Goal: Transaction & Acquisition: Obtain resource

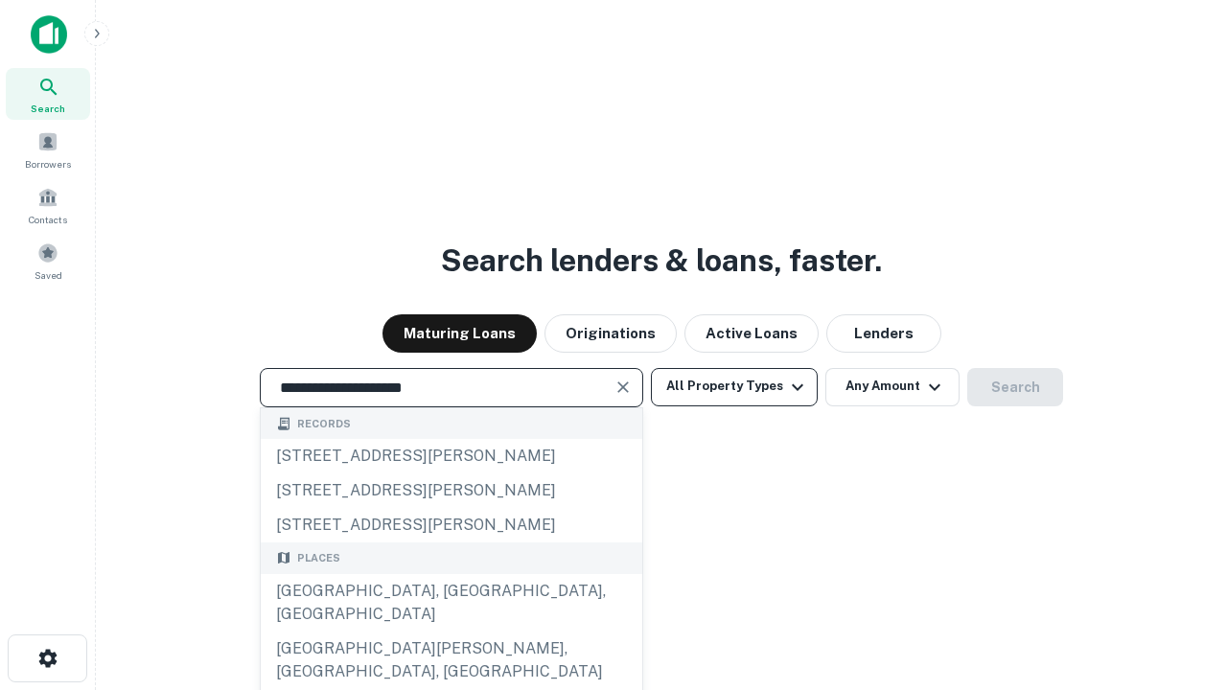
click at [451, 632] on div "Santa Monica, CA, USA" at bounding box center [451, 603] width 381 height 58
click at [734, 386] on button "All Property Types" at bounding box center [734, 387] width 167 height 38
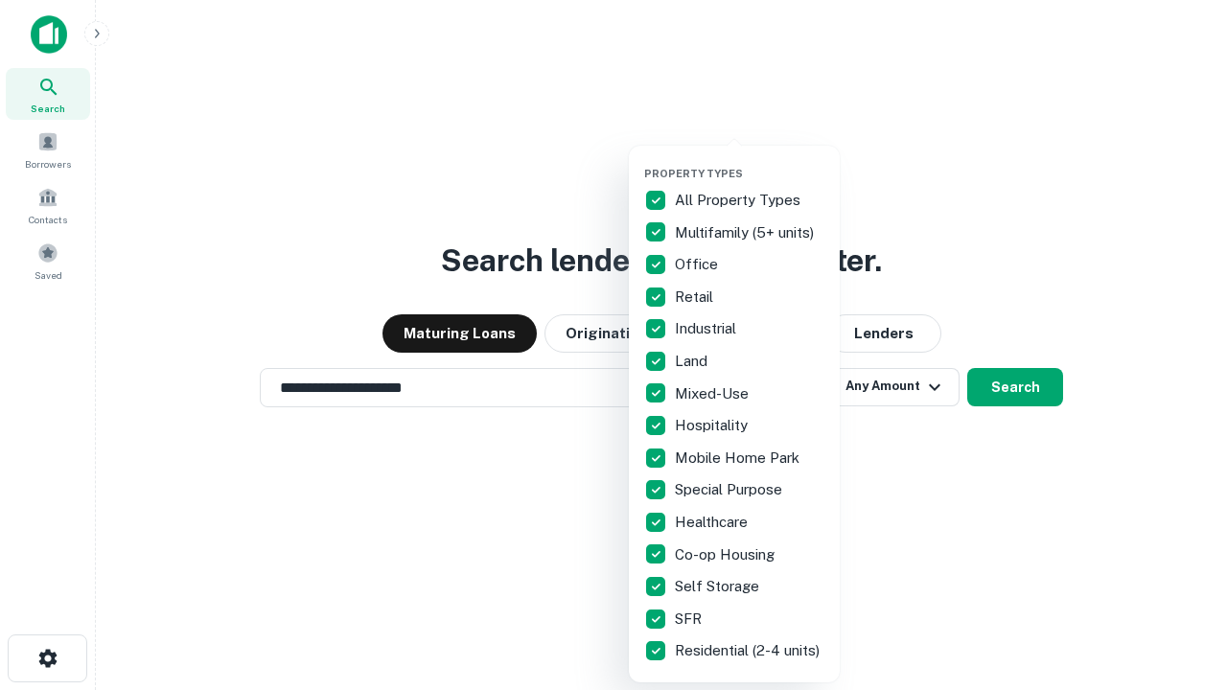
type input "**********"
click at [750, 161] on button "button" at bounding box center [749, 161] width 211 height 1
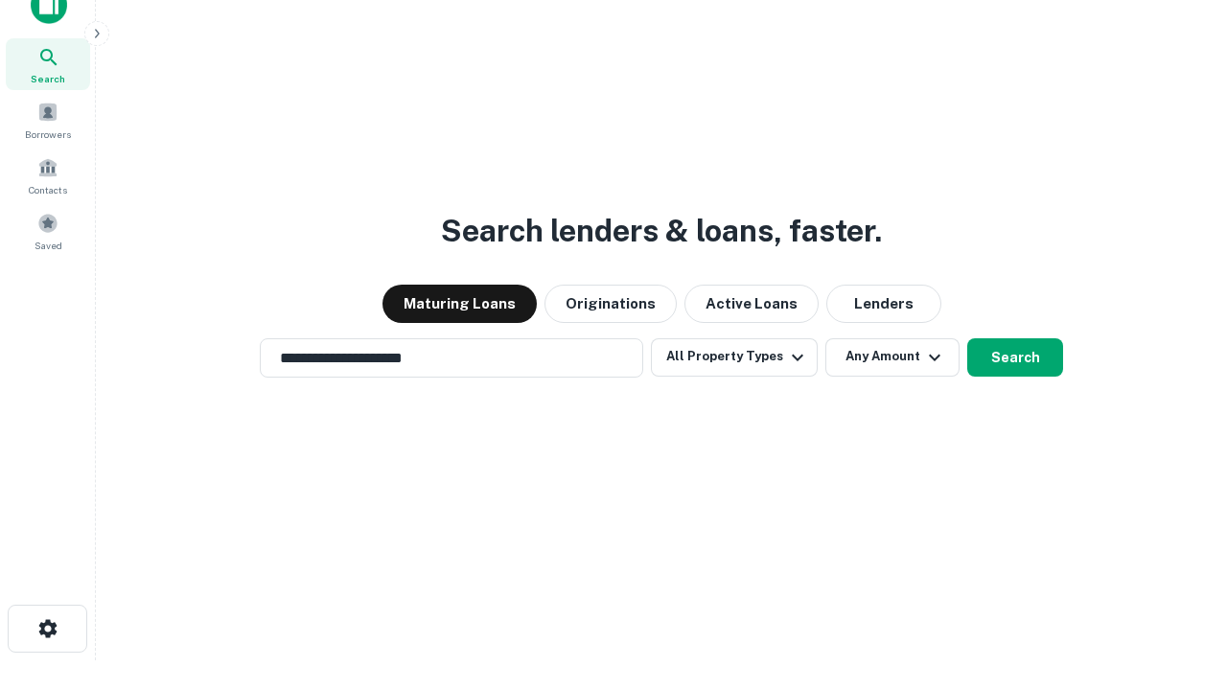
scroll to position [12, 231]
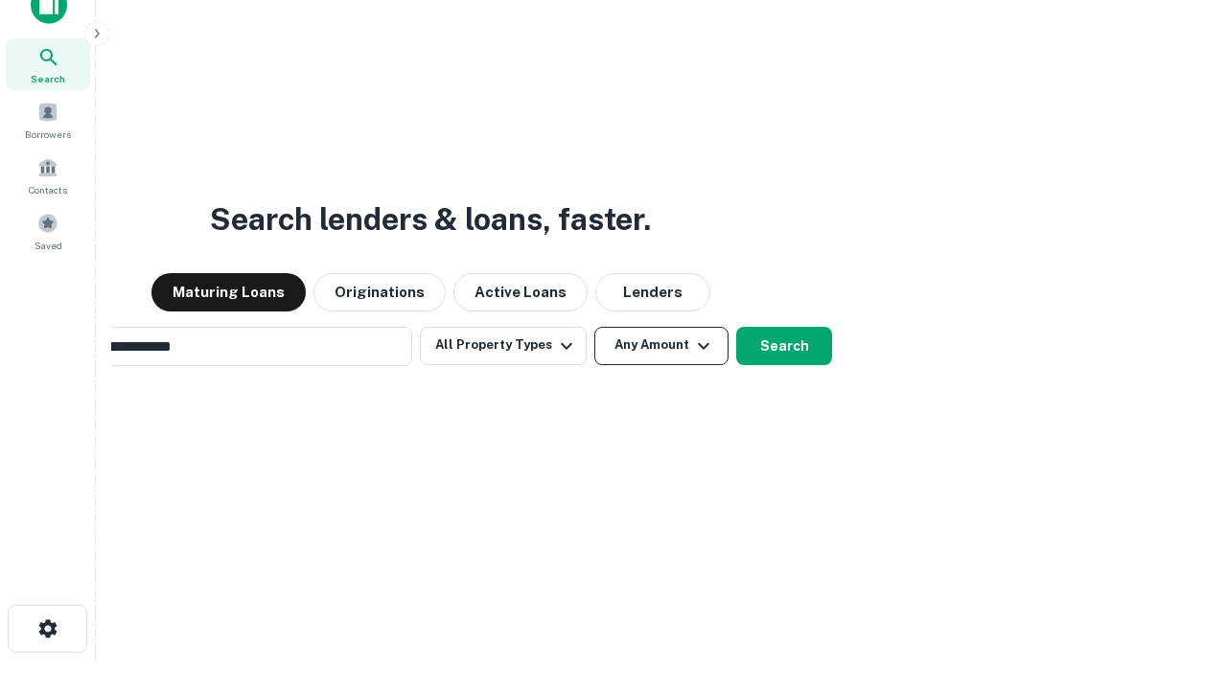
click at [594, 327] on button "Any Amount" at bounding box center [661, 346] width 134 height 38
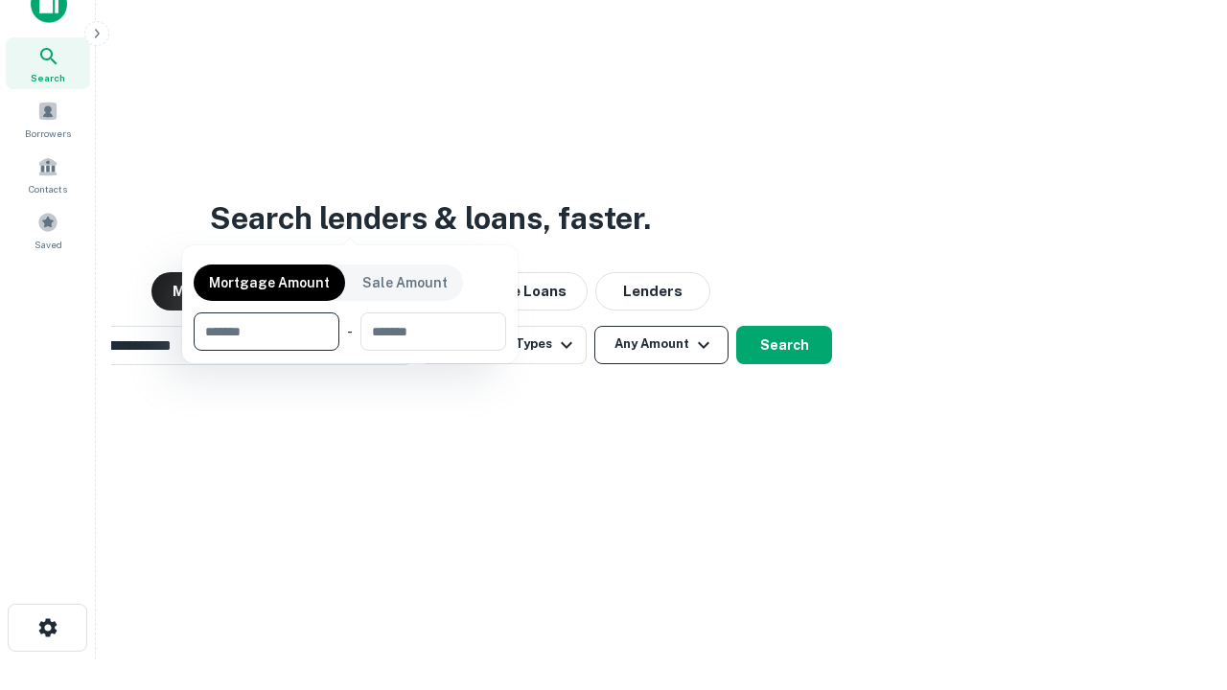
scroll to position [138, 543]
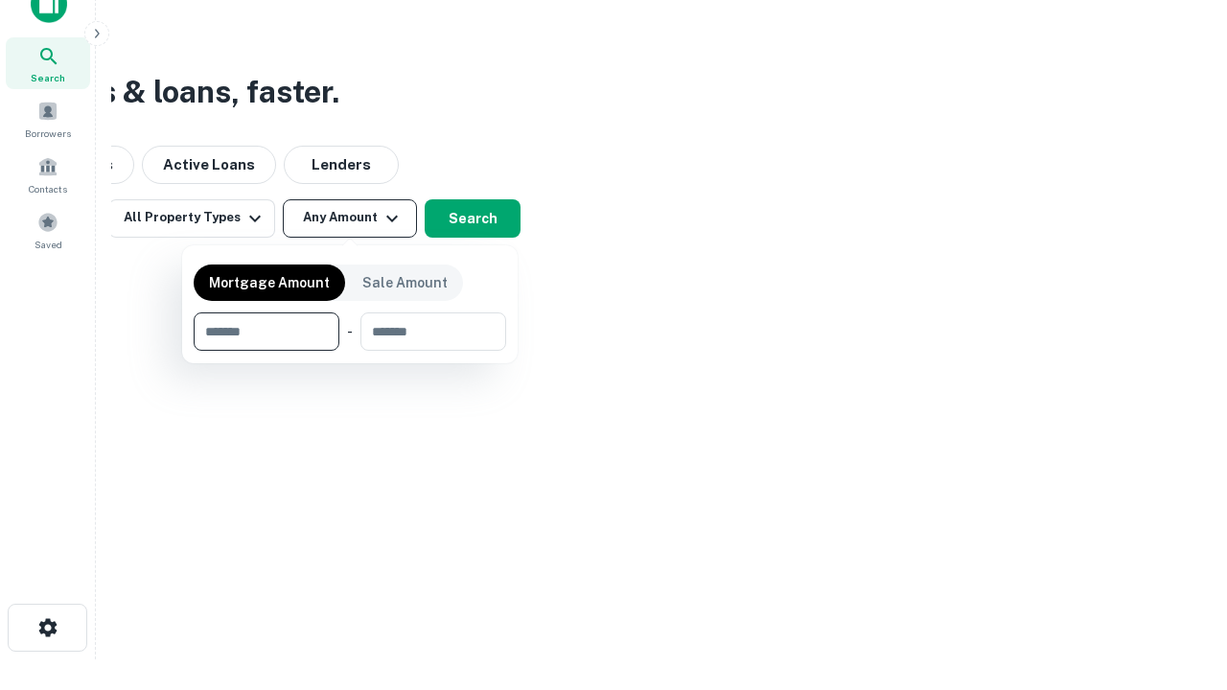
type input "*******"
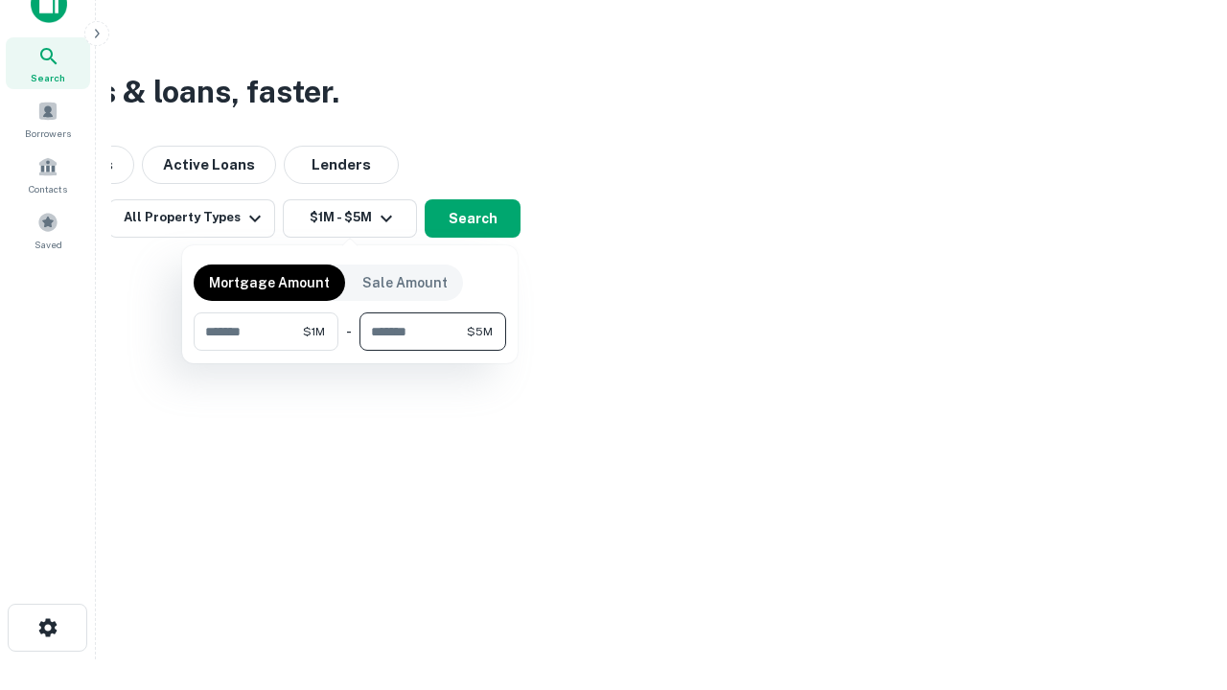
type input "*******"
click at [350, 351] on button "button" at bounding box center [350, 351] width 312 height 1
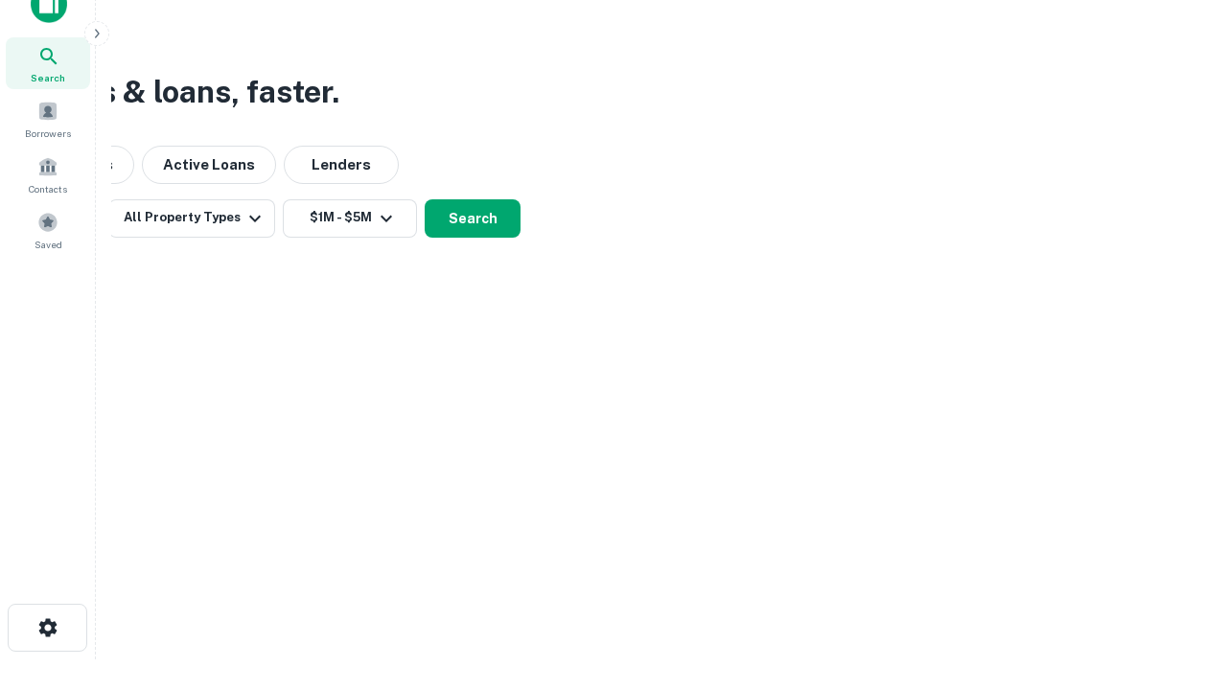
scroll to position [12, 354]
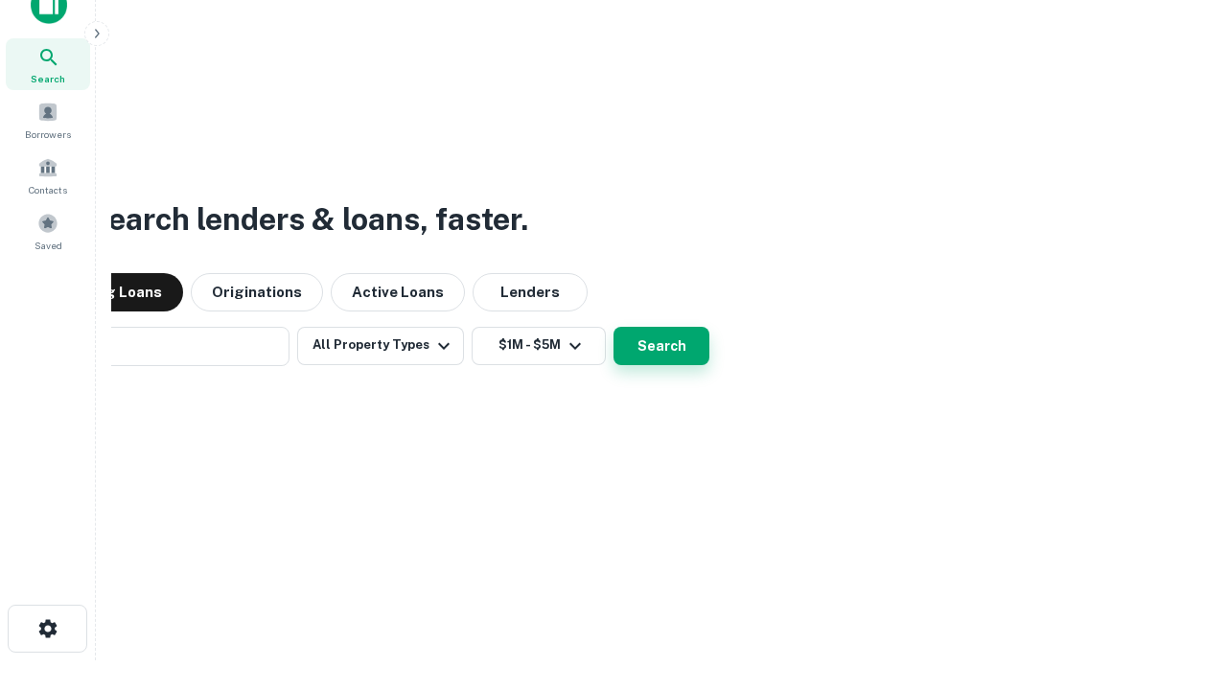
click at [613, 327] on button "Search" at bounding box center [661, 346] width 96 height 38
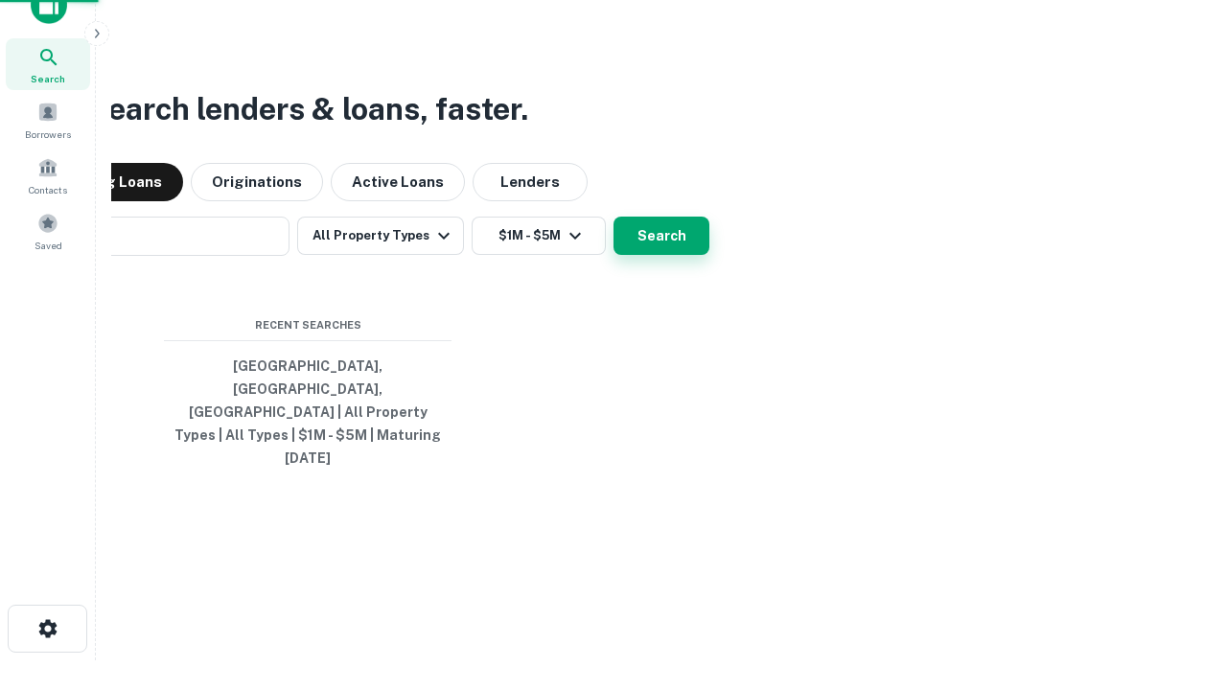
scroll to position [51, 543]
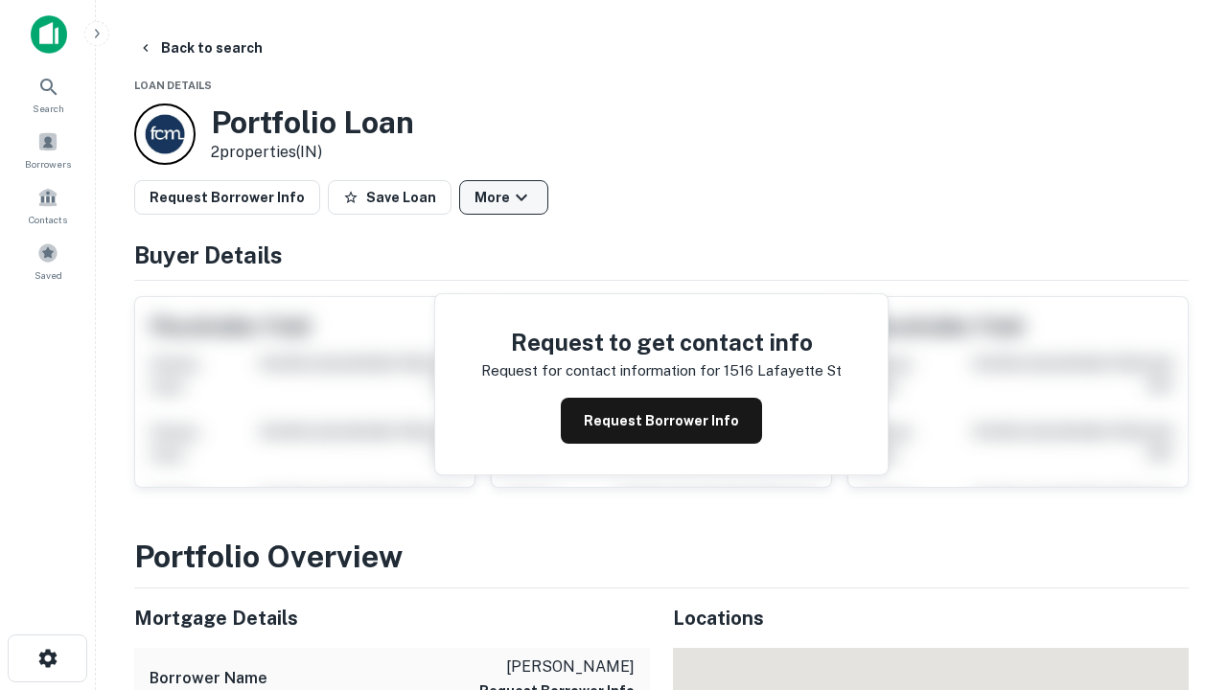
click at [503, 197] on button "More" at bounding box center [503, 197] width 89 height 35
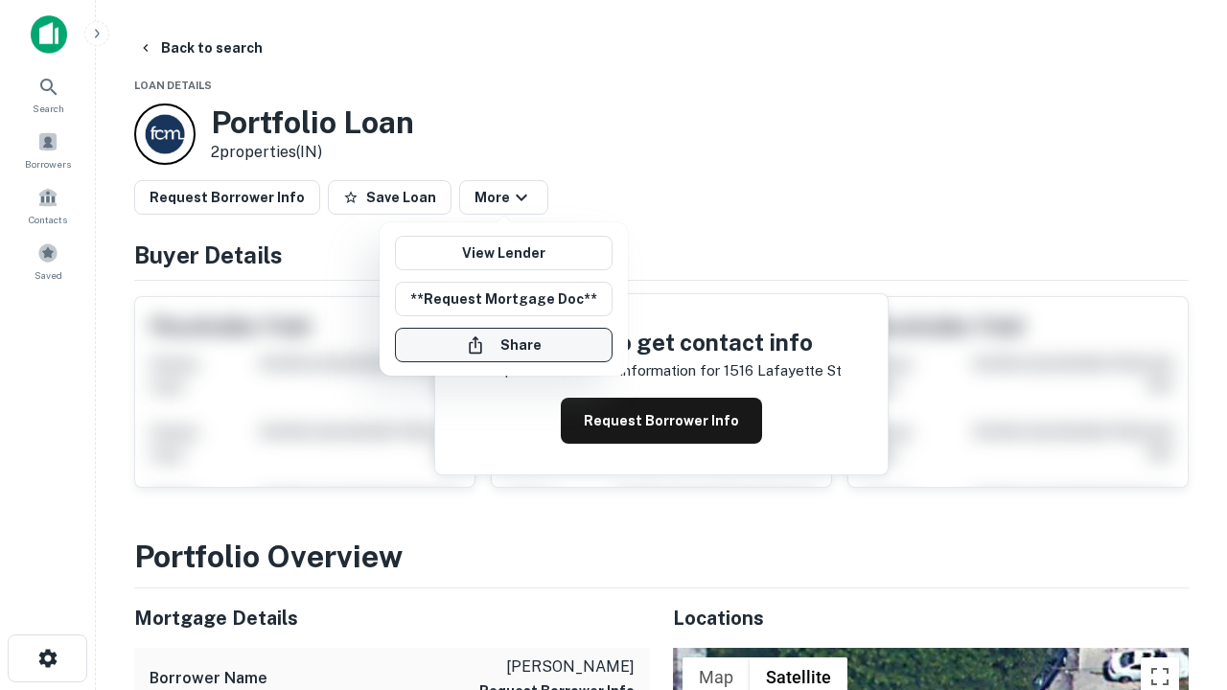
click at [503, 345] on button "Share" at bounding box center [504, 345] width 218 height 35
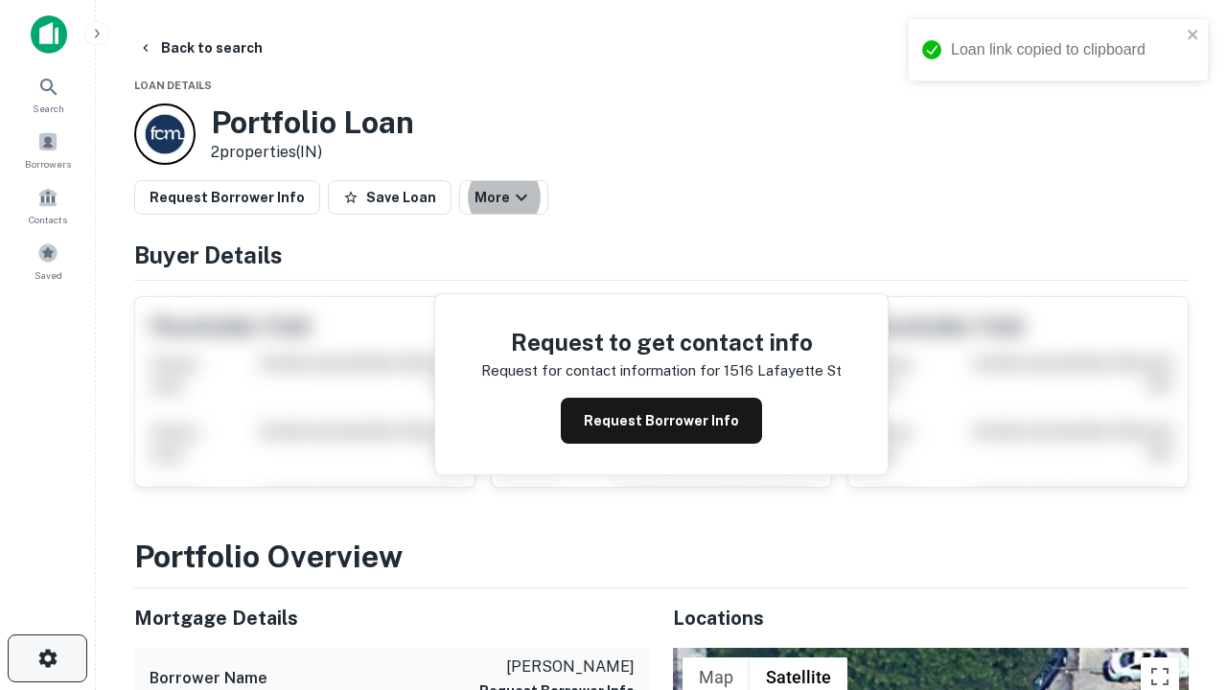
click at [47, 659] on icon "button" at bounding box center [47, 658] width 23 height 23
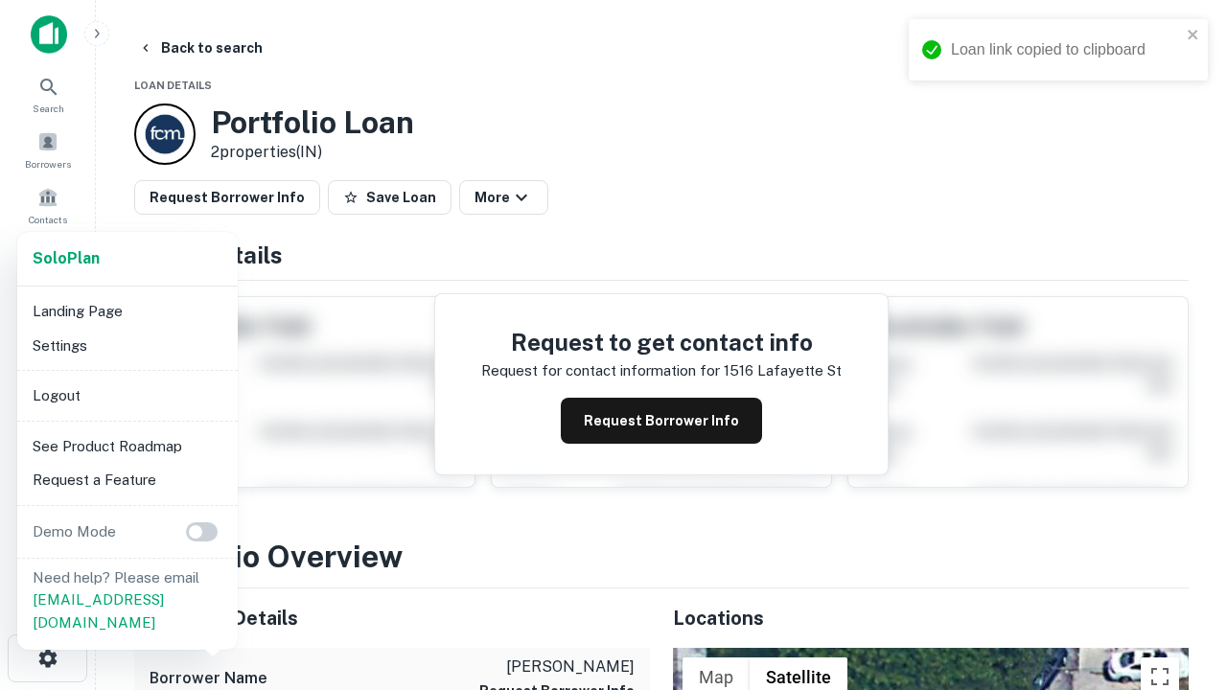
click at [127, 395] on li "Logout" at bounding box center [127, 396] width 205 height 35
